Goal: Transaction & Acquisition: Purchase product/service

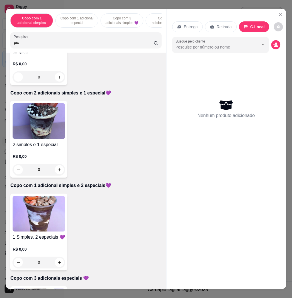
scroll to position [457, 0]
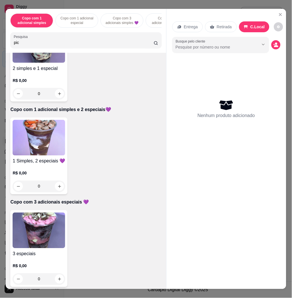
click at [56, 185] on div "0" at bounding box center [39, 186] width 53 height 11
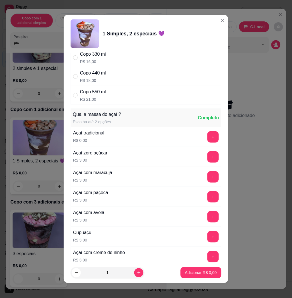
scroll to position [0, 0]
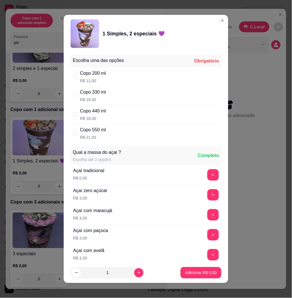
click at [115, 140] on div "Copo 550 ml R$ 21,00" at bounding box center [146, 133] width 151 height 19
radio input "true"
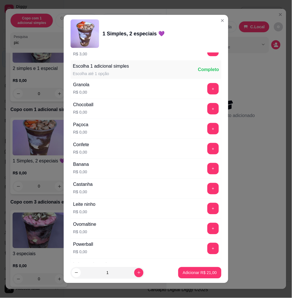
scroll to position [343, 0]
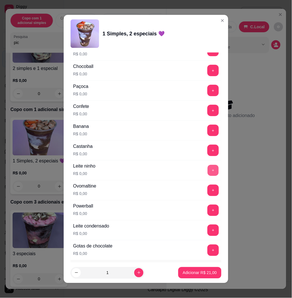
click at [208, 168] on button "+" at bounding box center [213, 170] width 11 height 11
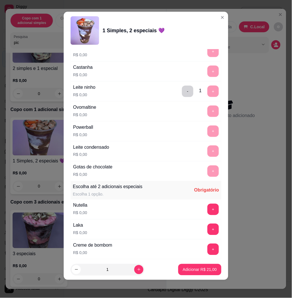
scroll to position [457, 0]
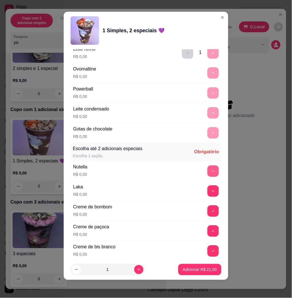
click at [207, 171] on button "+" at bounding box center [212, 171] width 11 height 11
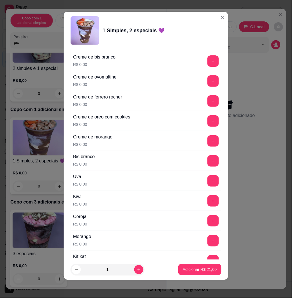
scroll to position [685, 0]
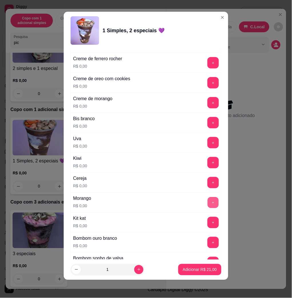
click at [208, 205] on button "+" at bounding box center [213, 202] width 11 height 11
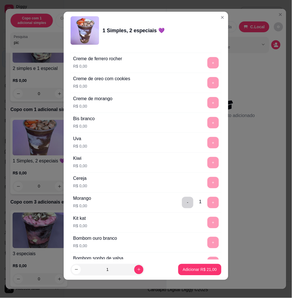
click at [127, 273] on footer "1 Adicionar R$ 21,00" at bounding box center [146, 270] width 164 height 21
click at [134, 266] on button "increase-product-quantity" at bounding box center [138, 269] width 9 height 9
type input "2"
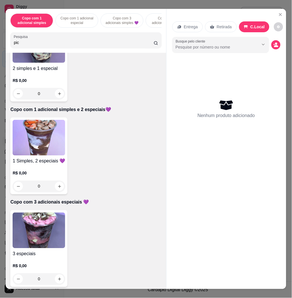
click at [276, 19] on div "Entrega Retirada C.Local" at bounding box center [226, 27] width 108 height 20
click at [91, 42] on div "pic" at bounding box center [86, 40] width 144 height 11
click at [91, 43] on input "pic" at bounding box center [84, 43] width 140 height 6
drag, startPoint x: 90, startPoint y: 43, endPoint x: 156, endPoint y: 316, distance: 280.5
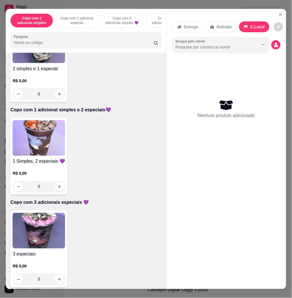
click at [156, 298] on html "Diggy Sistema de Gestão N Nalita Açaite ... Loja aberta Diggy Bot Renovação aut…" at bounding box center [146, 149] width 292 height 298
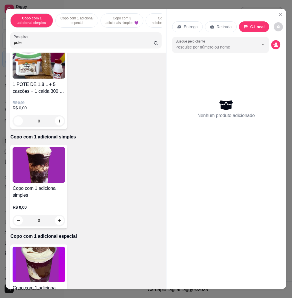
scroll to position [0, 0]
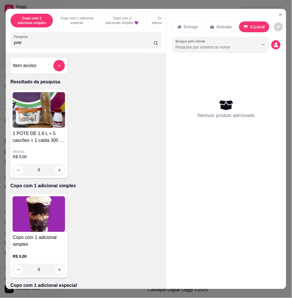
click at [78, 45] on input "pote" at bounding box center [84, 43] width 140 height 6
type input "po"
click at [148, 45] on input "po" at bounding box center [84, 43] width 140 height 6
click at [146, 45] on input "po" at bounding box center [84, 43] width 140 height 6
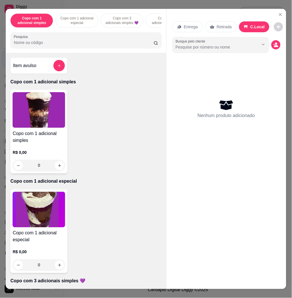
click at [127, 45] on input "Pesquisa" at bounding box center [84, 43] width 140 height 6
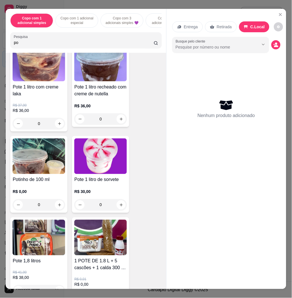
scroll to position [381, 0]
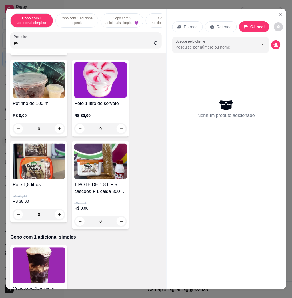
type input "po"
click at [48, 157] on img at bounding box center [39, 162] width 53 height 36
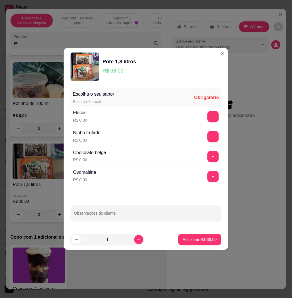
click at [207, 158] on button "+" at bounding box center [212, 156] width 11 height 11
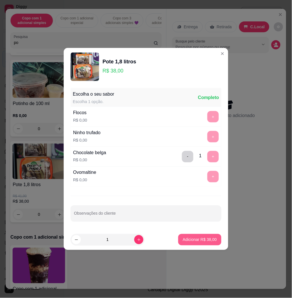
click at [208, 238] on p "Adicionar R$ 38,00" at bounding box center [200, 240] width 34 height 6
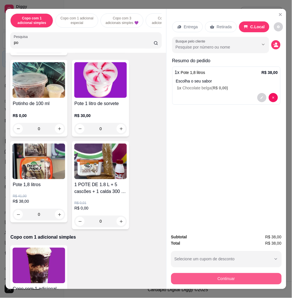
click at [242, 273] on button "Continuar" at bounding box center [226, 278] width 110 height 11
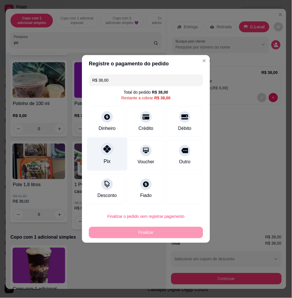
click at [110, 153] on div at bounding box center [107, 149] width 13 height 13
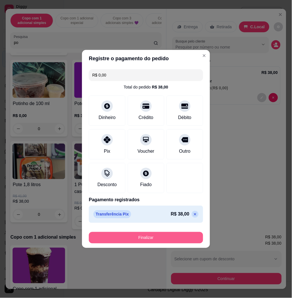
click at [172, 237] on button "Finalizar" at bounding box center [146, 237] width 114 height 11
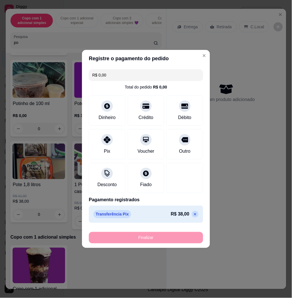
type input "-R$ 38,00"
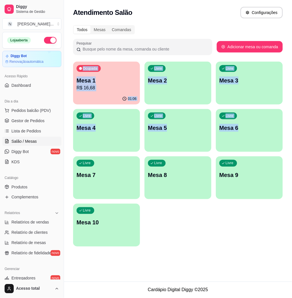
drag, startPoint x: 292, startPoint y: 126, endPoint x: 290, endPoint y: 130, distance: 5.1
click at [290, 130] on div "Todos Mesas Comandas Pesquisar Adicionar mesa ou comanda Ocupada Mesa 1 R$ 16,6…" at bounding box center [178, 138] width 228 height 232
